Goal: Task Accomplishment & Management: Complete application form

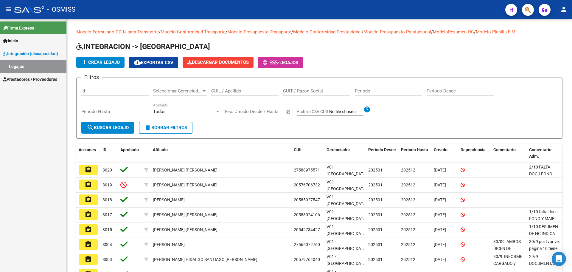
click at [29, 78] on span "Prestadores / Proveedores" at bounding box center [30, 79] width 54 height 7
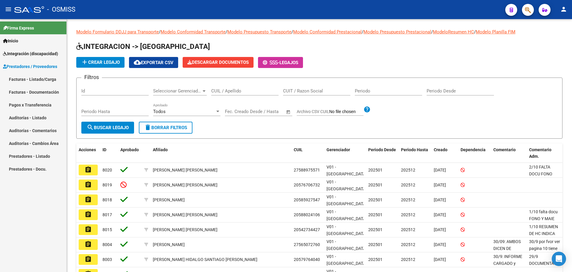
click at [24, 81] on link "Facturas - Listado/Carga" at bounding box center [33, 79] width 66 height 13
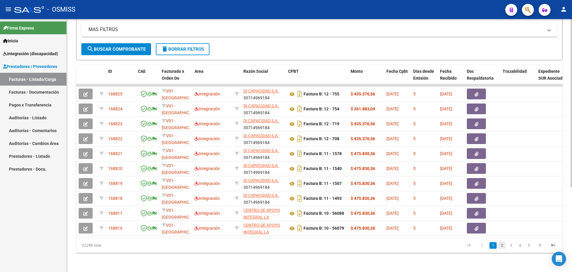
click at [505, 247] on link "2" at bounding box center [502, 245] width 7 height 7
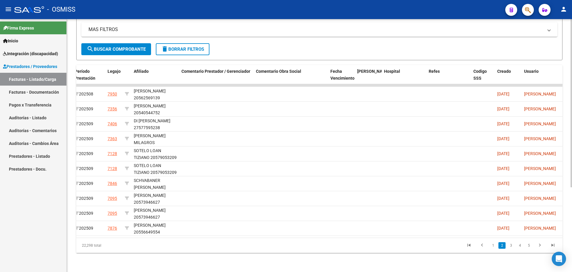
scroll to position [0, 846]
click at [510, 248] on link "3" at bounding box center [511, 245] width 7 height 7
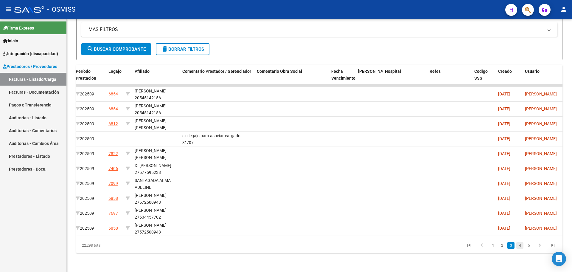
click at [521, 247] on link "4" at bounding box center [520, 245] width 7 height 7
click at [522, 246] on link "5" at bounding box center [520, 245] width 7 height 7
click at [522, 246] on link "6" at bounding box center [520, 245] width 7 height 7
click at [521, 246] on link "7" at bounding box center [520, 245] width 7 height 7
click at [521, 246] on link "8" at bounding box center [520, 245] width 7 height 7
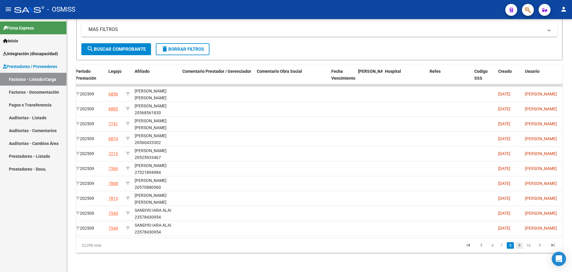
click at [521, 246] on link "9" at bounding box center [519, 245] width 7 height 7
click at [521, 246] on link "10" at bounding box center [520, 245] width 8 height 7
click at [521, 246] on link "11" at bounding box center [520, 245] width 8 height 7
click at [521, 247] on link "12" at bounding box center [520, 245] width 8 height 7
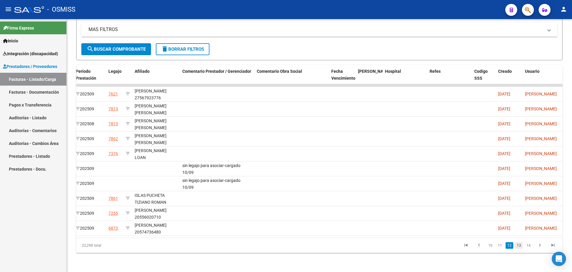
click at [521, 247] on link "13" at bounding box center [520, 245] width 8 height 7
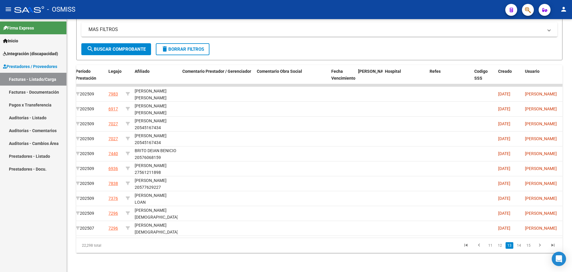
click at [521, 247] on link "14" at bounding box center [520, 245] width 8 height 7
click at [521, 247] on link "15" at bounding box center [520, 245] width 8 height 7
click at [521, 247] on link "16" at bounding box center [520, 245] width 8 height 7
click at [521, 247] on link "17" at bounding box center [520, 245] width 8 height 7
click at [521, 247] on link "18" at bounding box center [520, 245] width 8 height 7
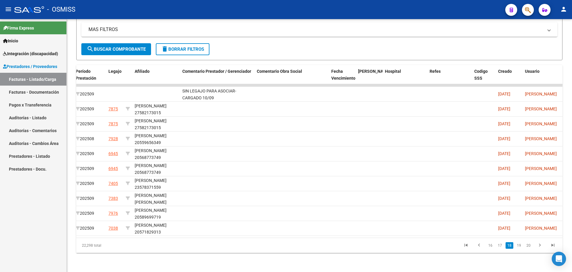
click at [521, 247] on link "19" at bounding box center [520, 245] width 8 height 7
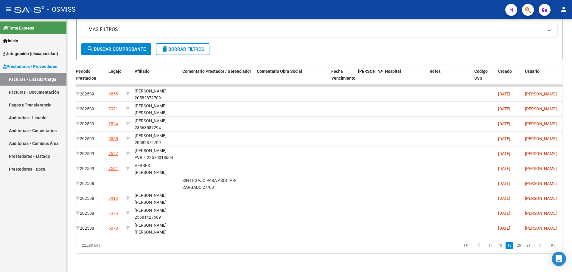
click at [521, 247] on link "20" at bounding box center [520, 245] width 8 height 7
click at [521, 247] on link "21" at bounding box center [520, 245] width 8 height 7
click at [521, 247] on link "22" at bounding box center [520, 245] width 8 height 7
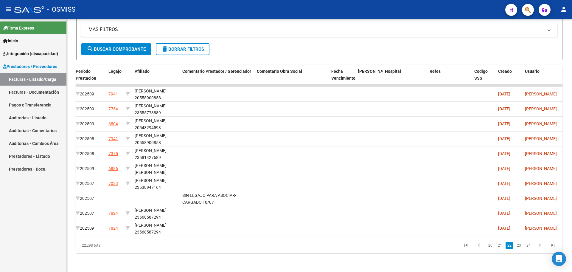
click at [521, 247] on link "23" at bounding box center [520, 245] width 8 height 7
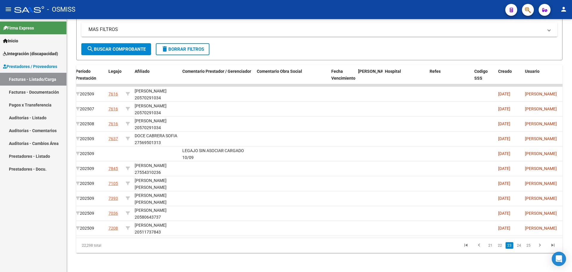
click at [521, 247] on link "24" at bounding box center [520, 245] width 8 height 7
click at [521, 247] on link "25" at bounding box center [520, 245] width 8 height 7
click at [521, 247] on link "26" at bounding box center [520, 245] width 8 height 7
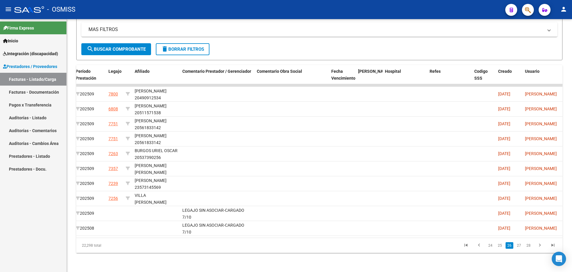
click at [521, 247] on link "27" at bounding box center [520, 245] width 8 height 7
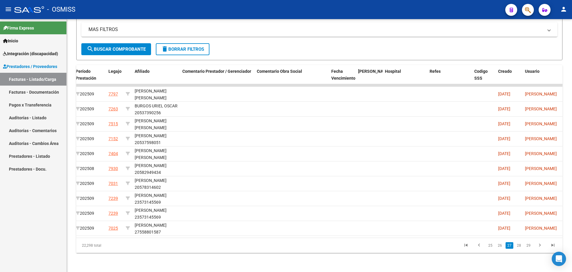
click at [521, 247] on link "28" at bounding box center [520, 245] width 8 height 7
click at [521, 247] on link "29" at bounding box center [520, 245] width 8 height 7
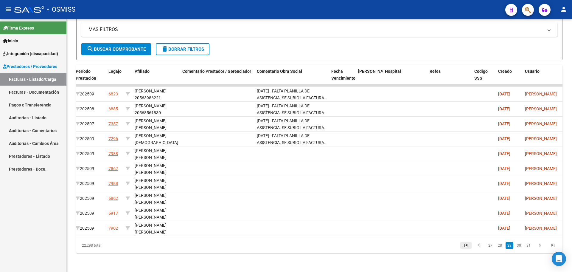
click at [470, 248] on icon "go to first page" at bounding box center [466, 245] width 8 height 7
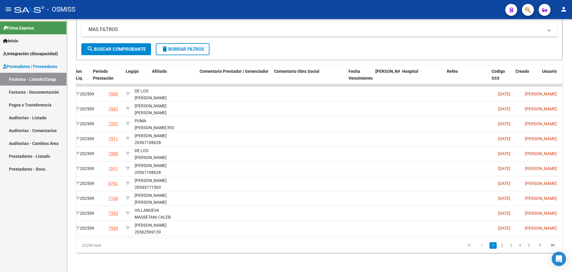
scroll to position [0, 0]
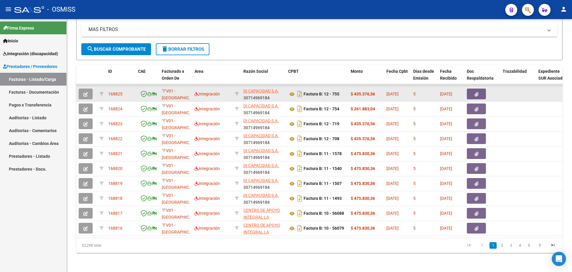
click at [88, 92] on icon "button" at bounding box center [85, 94] width 4 height 4
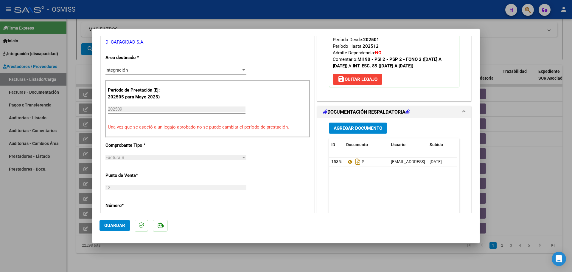
scroll to position [149, 0]
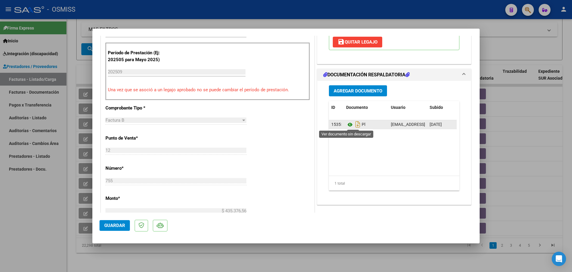
click at [346, 123] on icon at bounding box center [350, 124] width 8 height 7
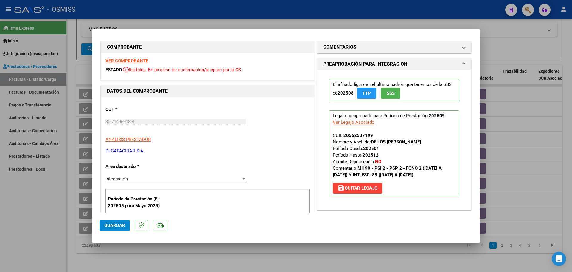
scroll to position [0, 0]
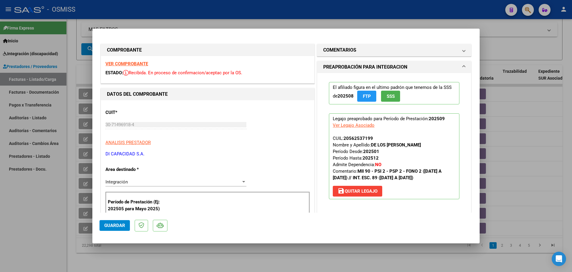
type input "$ 0,00"
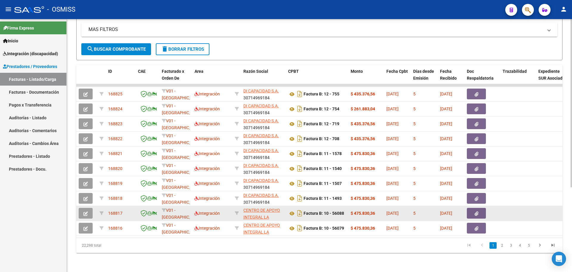
click at [86, 211] on icon "button" at bounding box center [85, 213] width 4 height 4
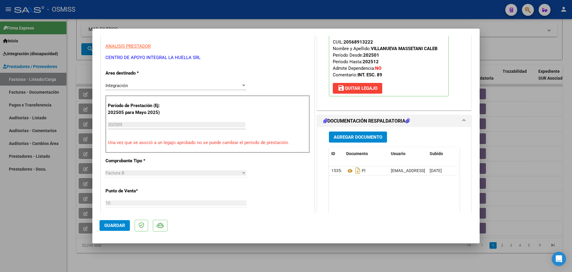
scroll to position [186, 0]
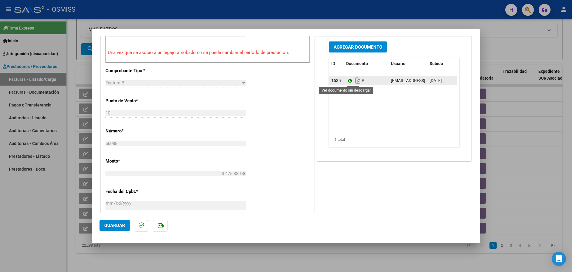
click at [346, 83] on icon at bounding box center [350, 80] width 8 height 7
type input "$ 0,00"
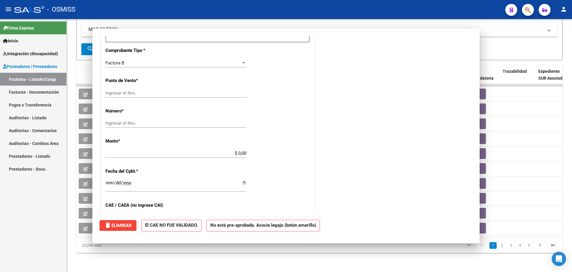
scroll to position [185, 0]
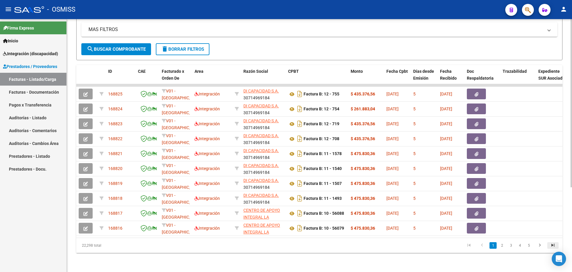
click at [553, 244] on icon "go to last page" at bounding box center [554, 245] width 8 height 7
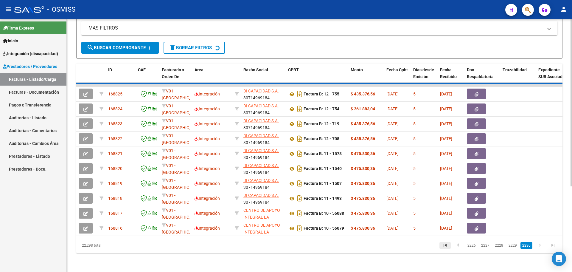
scroll to position [98, 0]
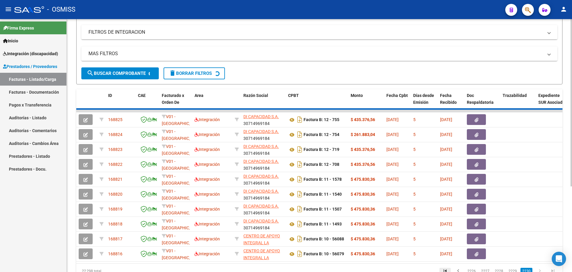
click at [446, 268] on icon "go to first page" at bounding box center [446, 271] width 8 height 7
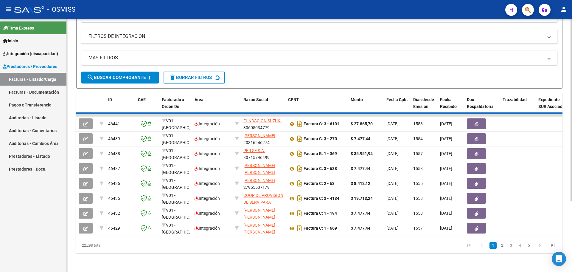
click at [540, 247] on div "ID CAE Facturado x Orden De Area Razón Social CPBT Monto Fecha Cpbt Días desde …" at bounding box center [319, 173] width 487 height 160
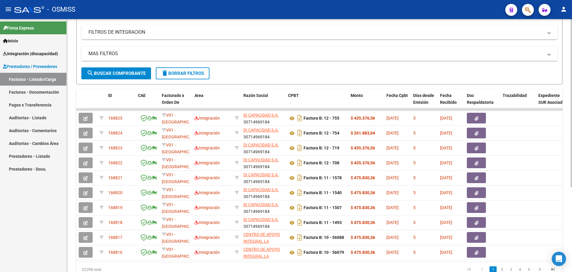
click at [540, 247] on datatable-body-cell at bounding box center [552, 252] width 33 height 15
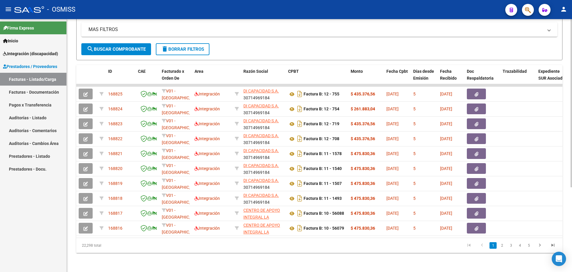
scroll to position [128, 0]
click at [530, 245] on link "5" at bounding box center [529, 245] width 7 height 7
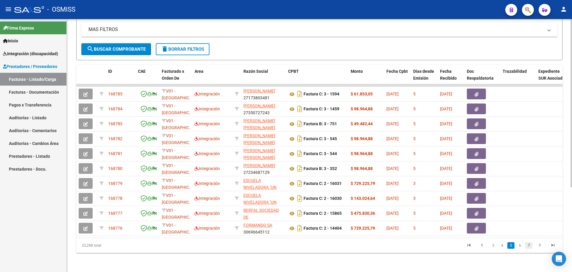
click at [531, 245] on link "7" at bounding box center [529, 245] width 7 height 7
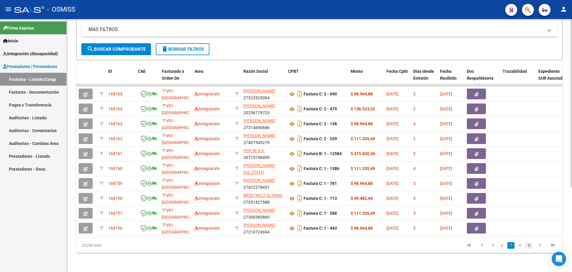
click at [530, 247] on link "9" at bounding box center [529, 245] width 7 height 7
click at [530, 246] on link "11" at bounding box center [529, 245] width 8 height 7
click at [528, 244] on link "13" at bounding box center [529, 245] width 8 height 7
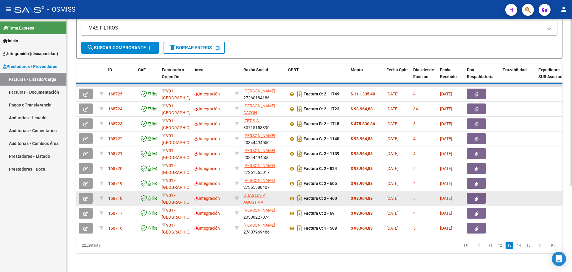
click at [88, 196] on icon "button" at bounding box center [85, 198] width 4 height 4
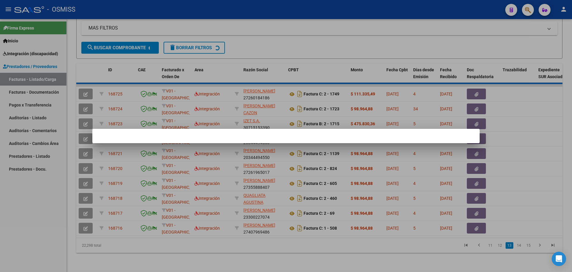
click at [276, 256] on div at bounding box center [286, 136] width 572 height 272
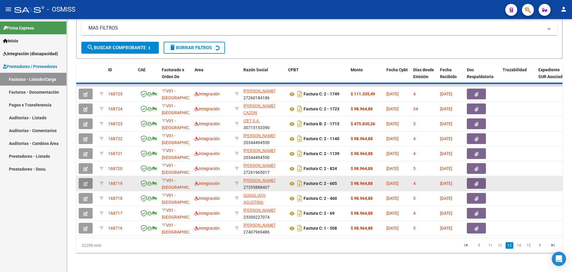
click at [86, 182] on icon "button" at bounding box center [85, 184] width 4 height 4
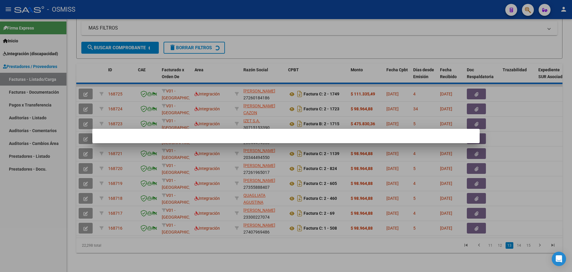
click at [240, 244] on div at bounding box center [286, 136] width 572 height 272
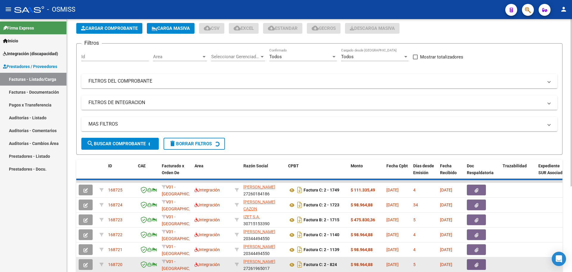
scroll to position [0, 0]
